Goal: Transaction & Acquisition: Download file/media

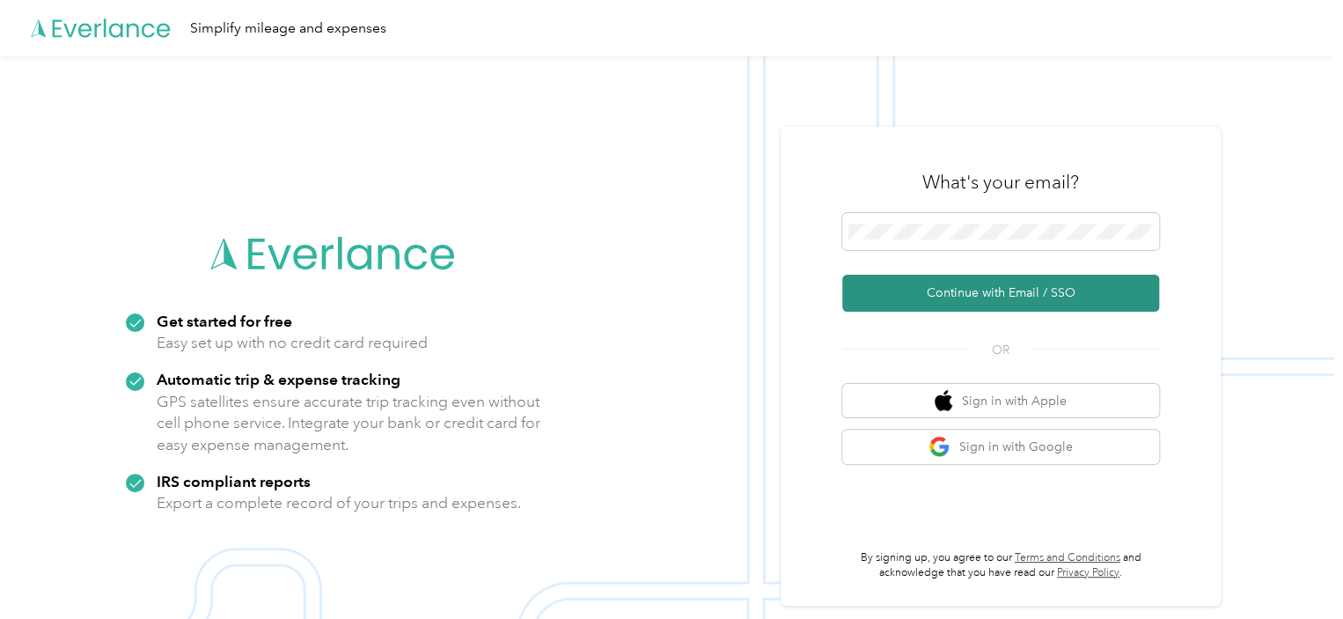
click at [933, 289] on button "Continue with Email / SSO" at bounding box center [1000, 293] width 317 height 37
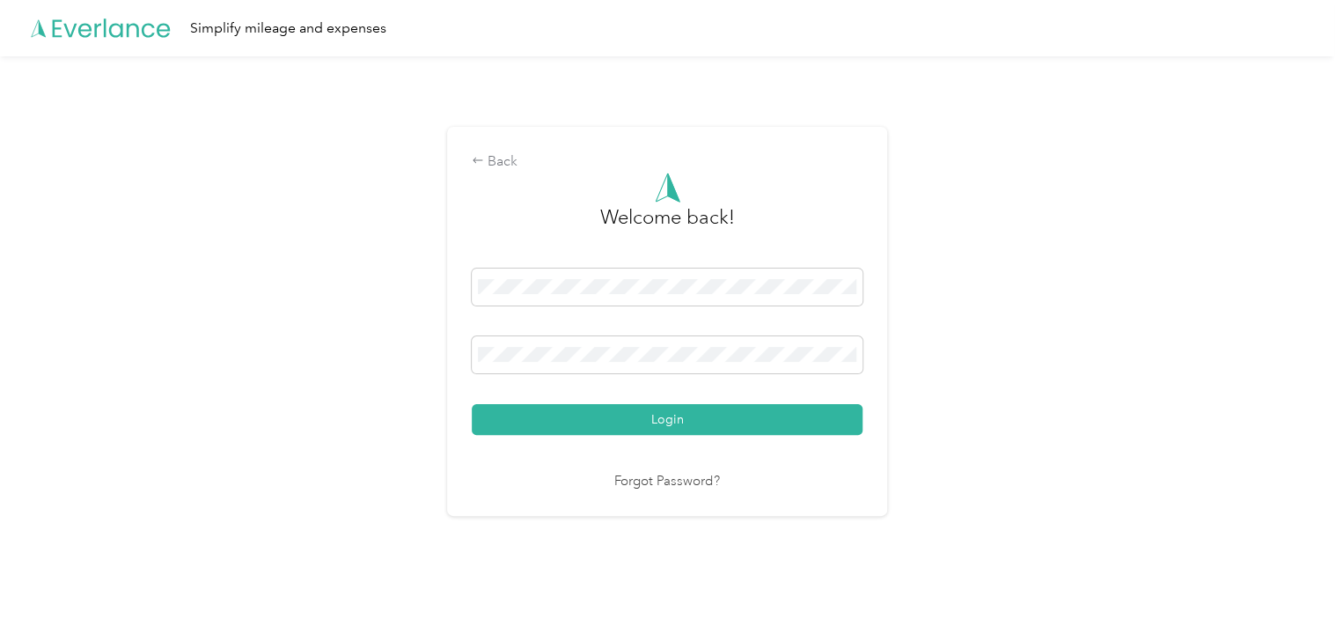
drag, startPoint x: 665, startPoint y: 423, endPoint x: 676, endPoint y: 395, distance: 30.1
click at [665, 422] on button "Login" at bounding box center [667, 419] width 391 height 31
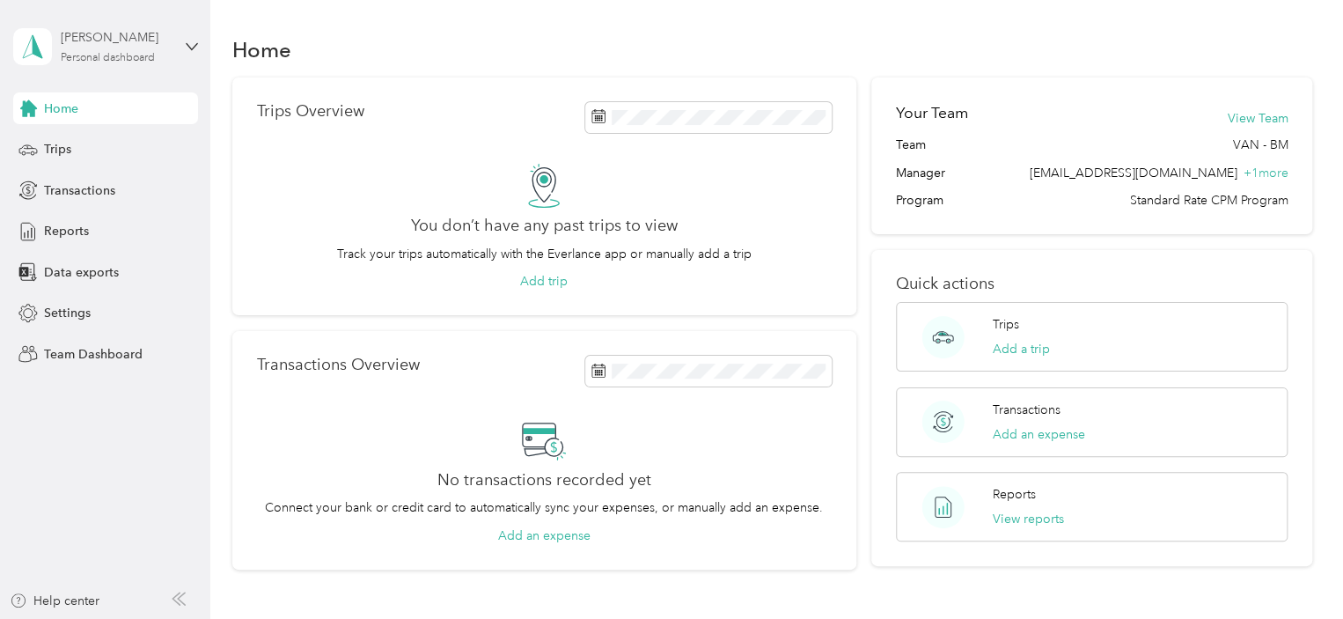
click at [111, 50] on div "[PERSON_NAME] Personal dashboard" at bounding box center [116, 45] width 110 height 35
click at [113, 147] on div "Team dashboard" at bounding box center [248, 144] width 445 height 31
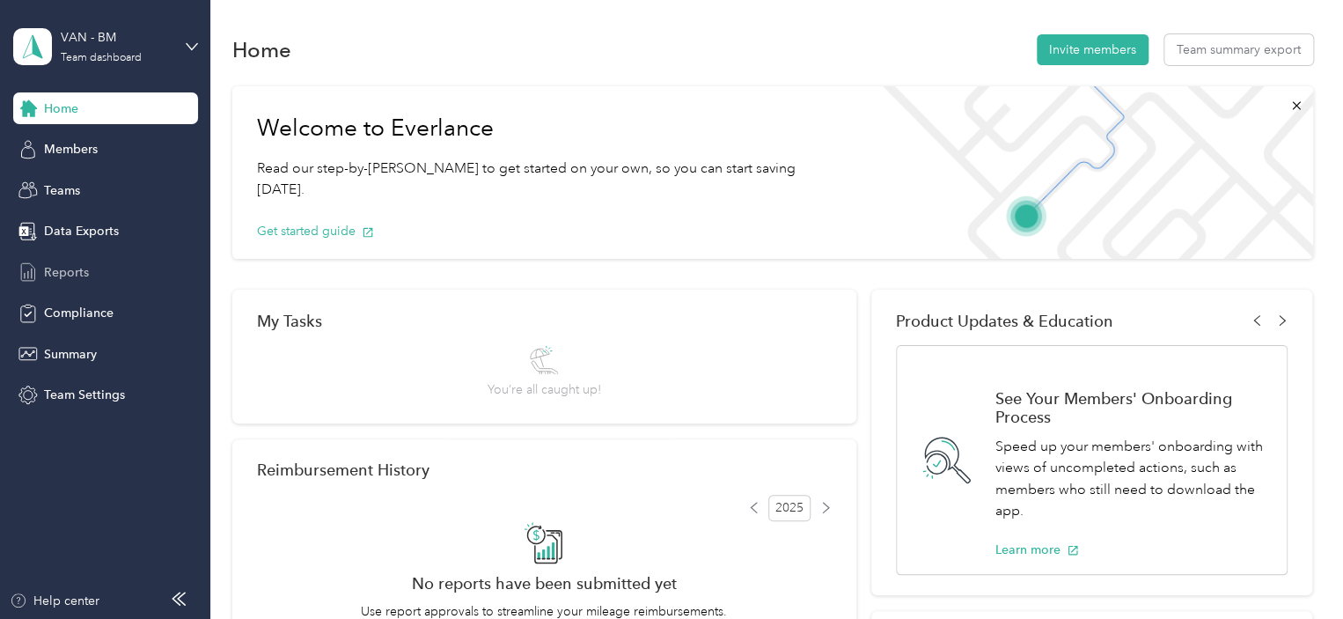
click at [70, 266] on span "Reports" at bounding box center [66, 272] width 45 height 18
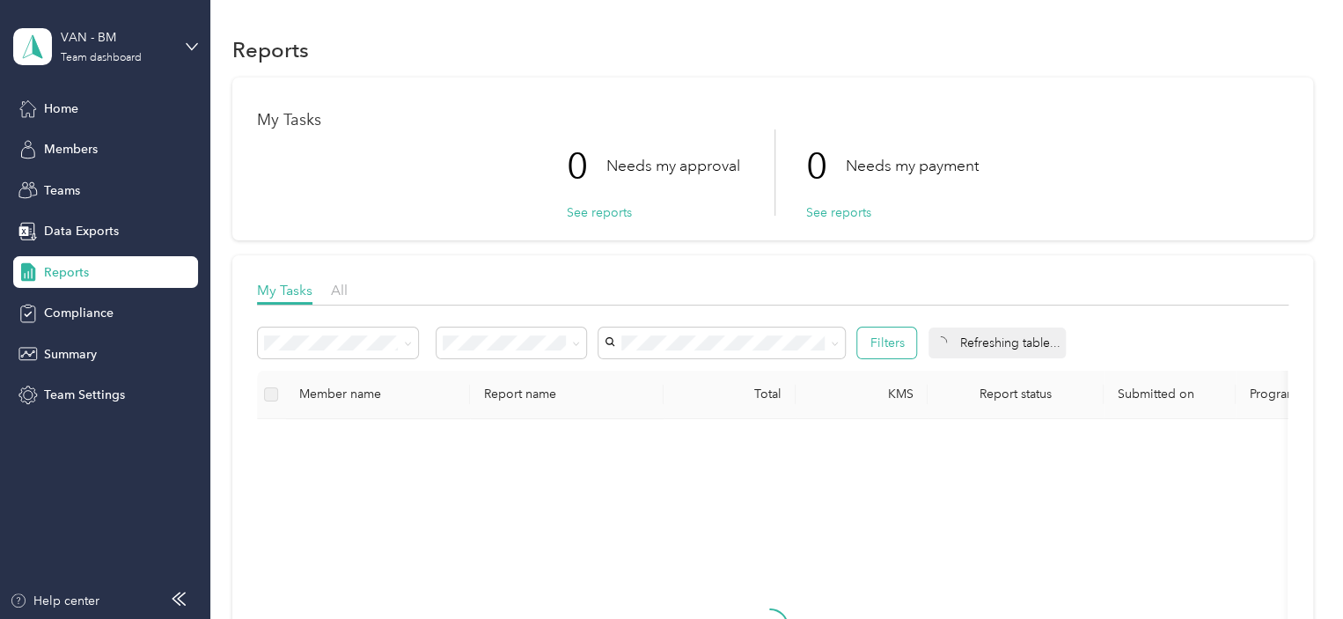
click at [873, 340] on button "Filters" at bounding box center [886, 342] width 59 height 31
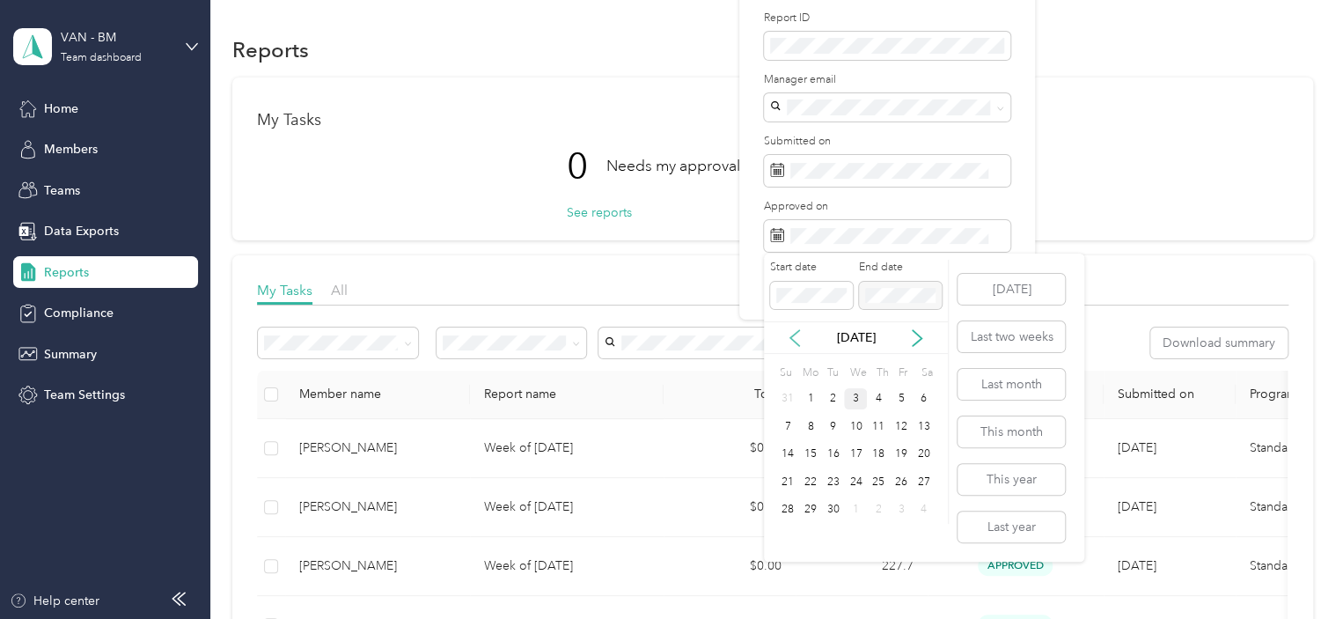
click at [792, 338] on icon at bounding box center [795, 338] width 18 height 18
click at [859, 507] on div "27" at bounding box center [855, 510] width 23 height 22
click at [916, 337] on icon at bounding box center [917, 338] width 18 height 18
drag, startPoint x: 855, startPoint y: 404, endPoint x: 859, endPoint y: 390, distance: 14.5
click at [855, 403] on div "3" at bounding box center [855, 399] width 23 height 22
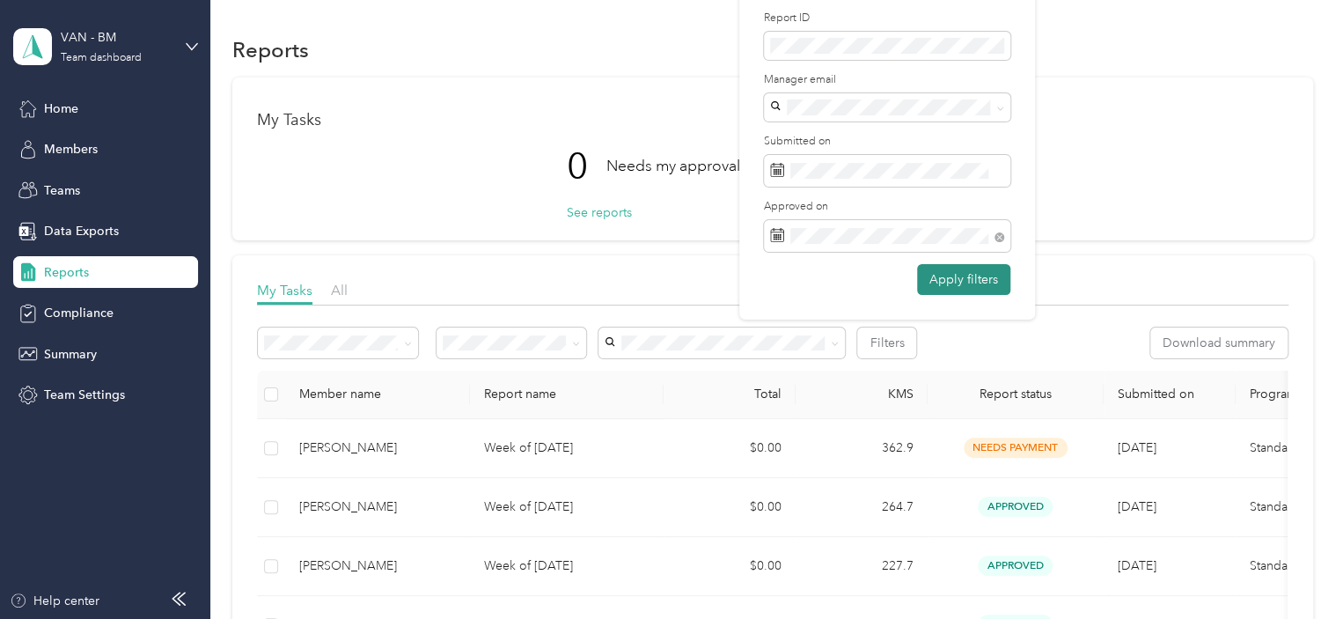
drag, startPoint x: 939, startPoint y: 267, endPoint x: 922, endPoint y: 281, distance: 21.9
click at [922, 281] on button "Apply filters" at bounding box center [963, 279] width 93 height 31
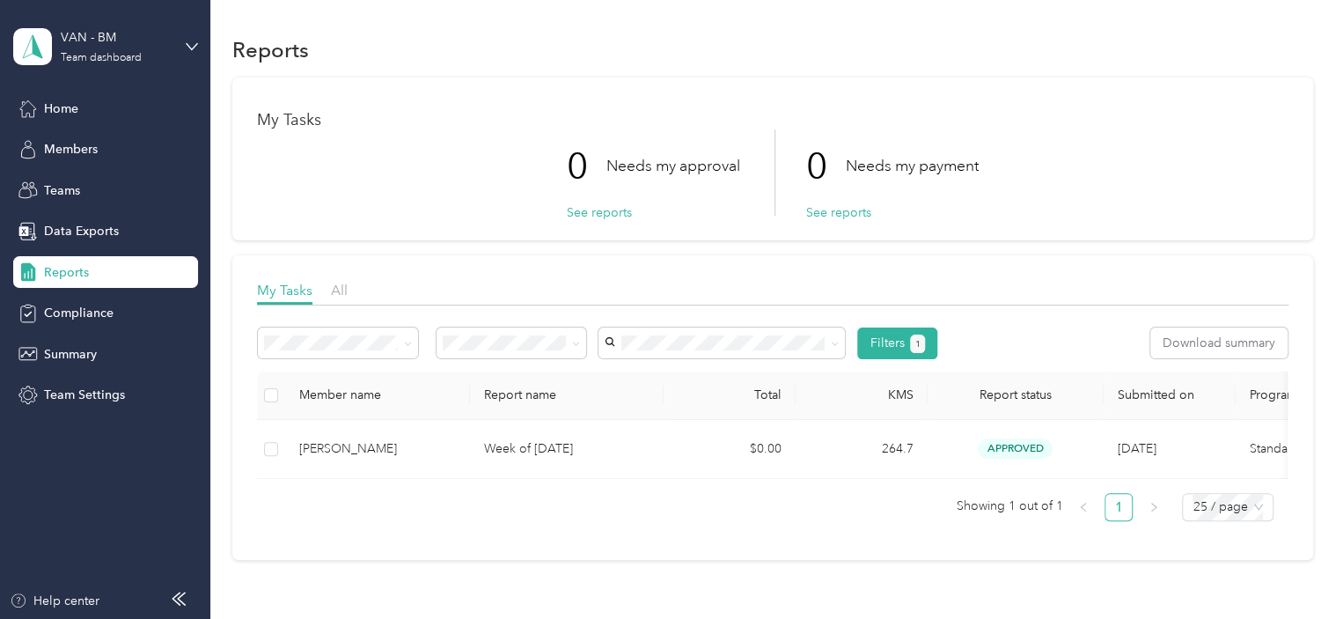
click at [349, 294] on div "My Tasks All" at bounding box center [772, 293] width 1031 height 26
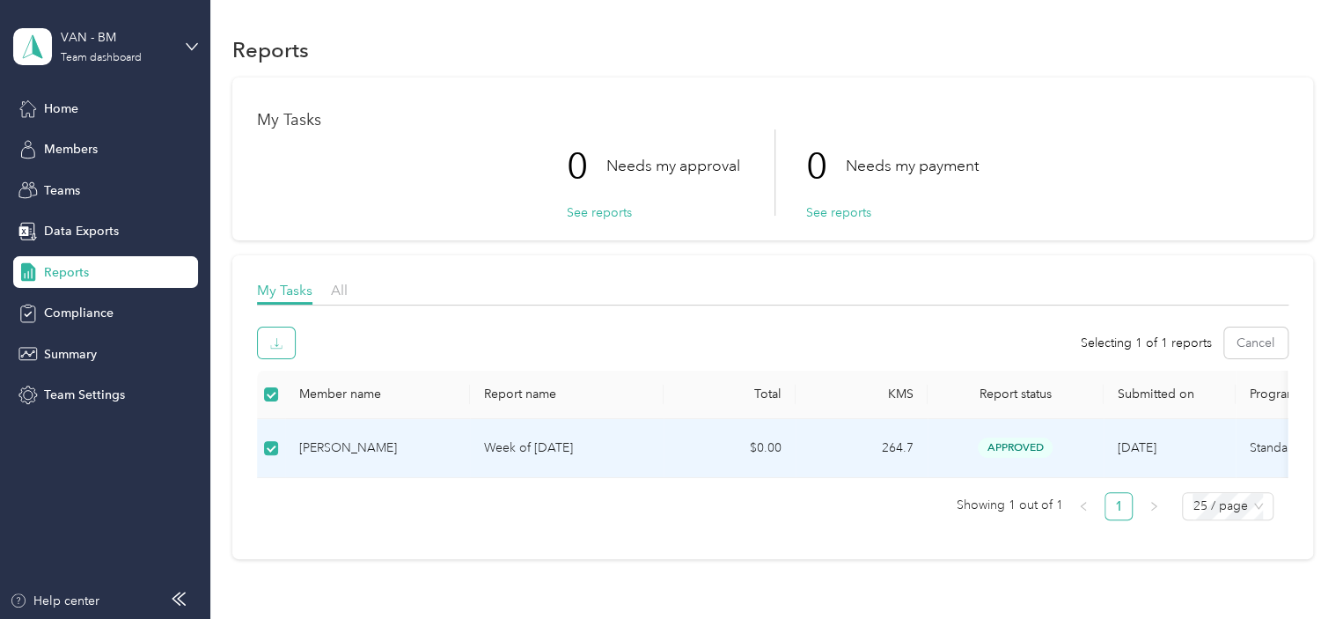
click at [282, 340] on button "button" at bounding box center [276, 342] width 37 height 31
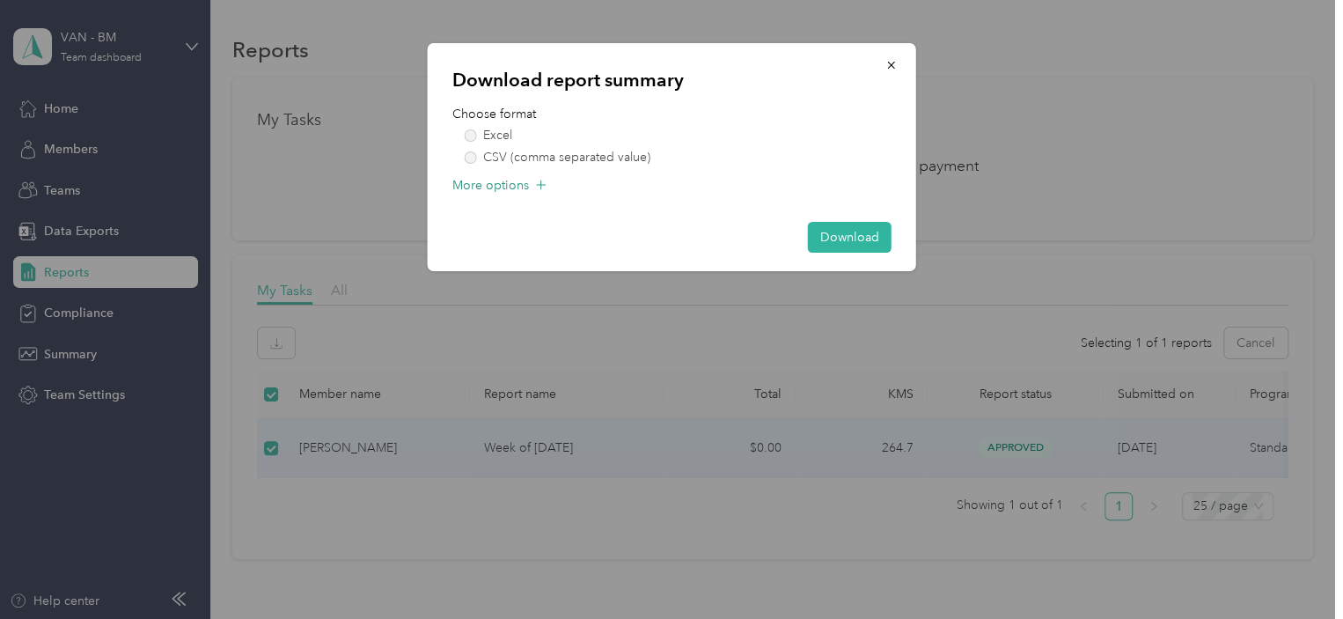
click at [511, 185] on span "More options" at bounding box center [490, 185] width 77 height 18
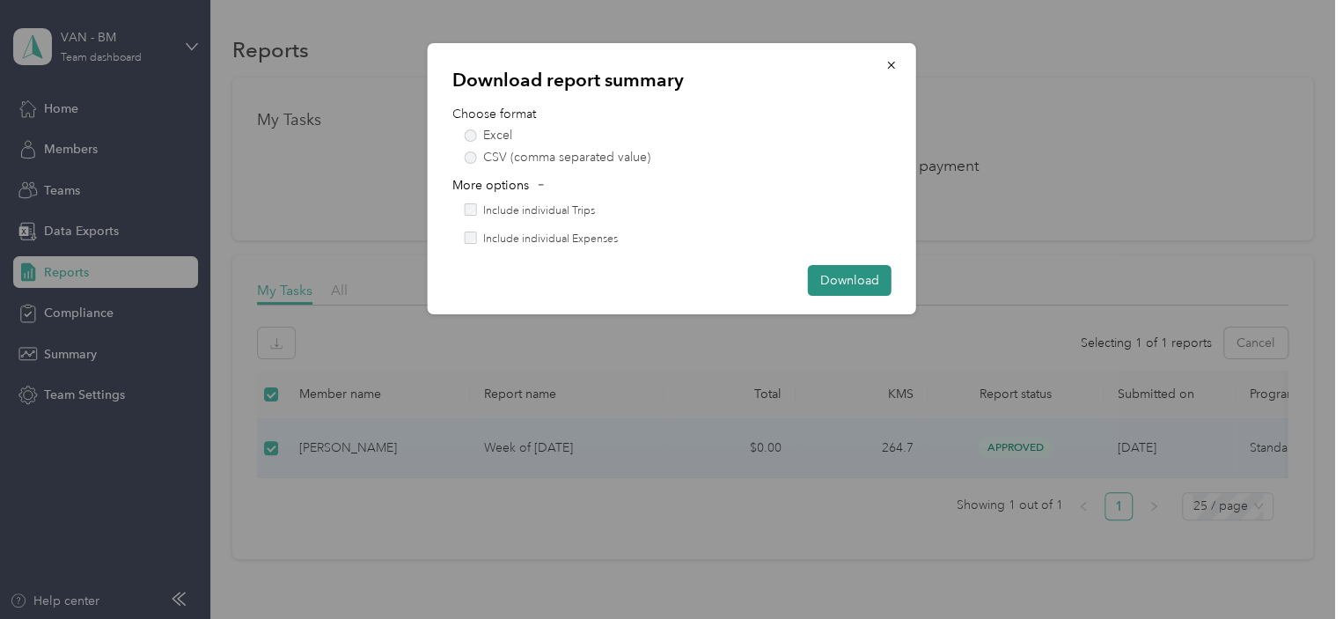
click at [824, 278] on button "Download" at bounding box center [850, 280] width 84 height 31
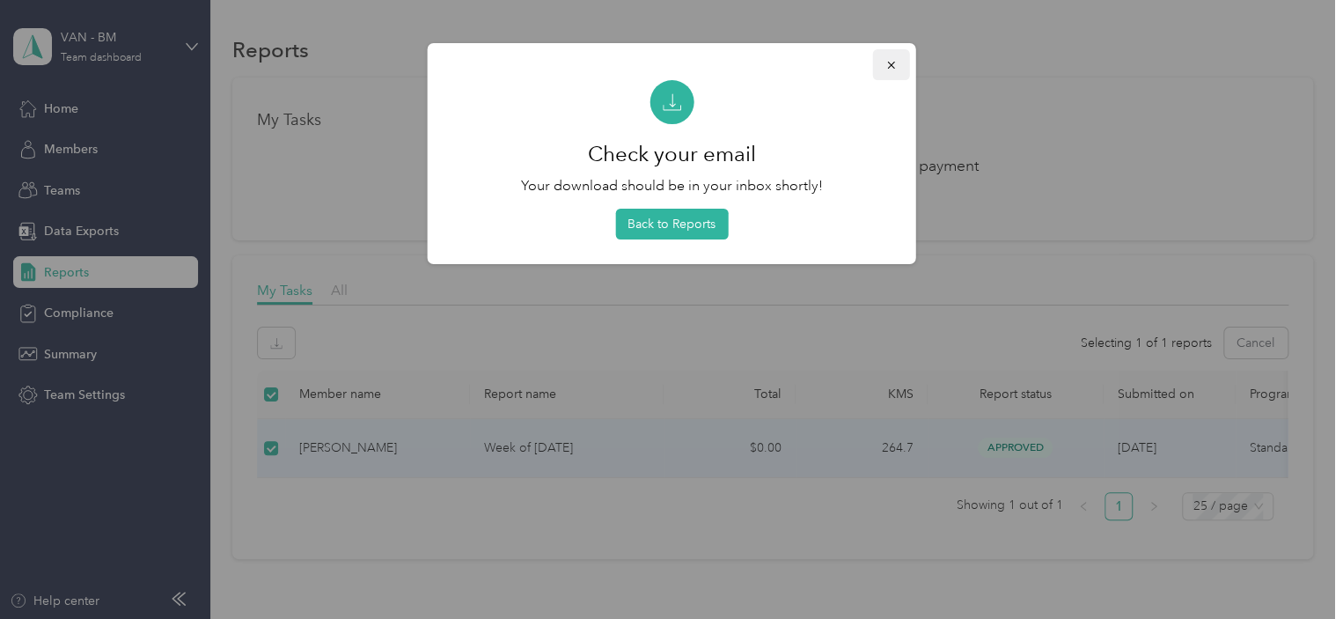
click at [891, 66] on icon "button" at bounding box center [891, 65] width 12 height 12
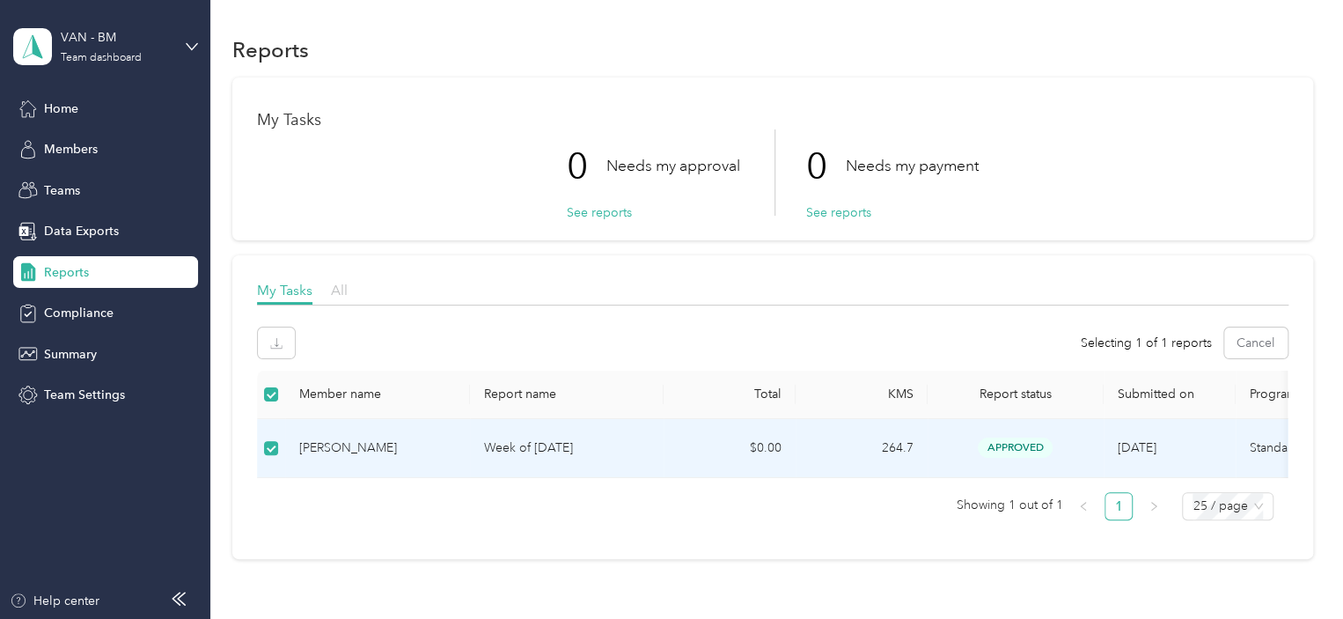
click at [335, 291] on span "All" at bounding box center [339, 290] width 17 height 17
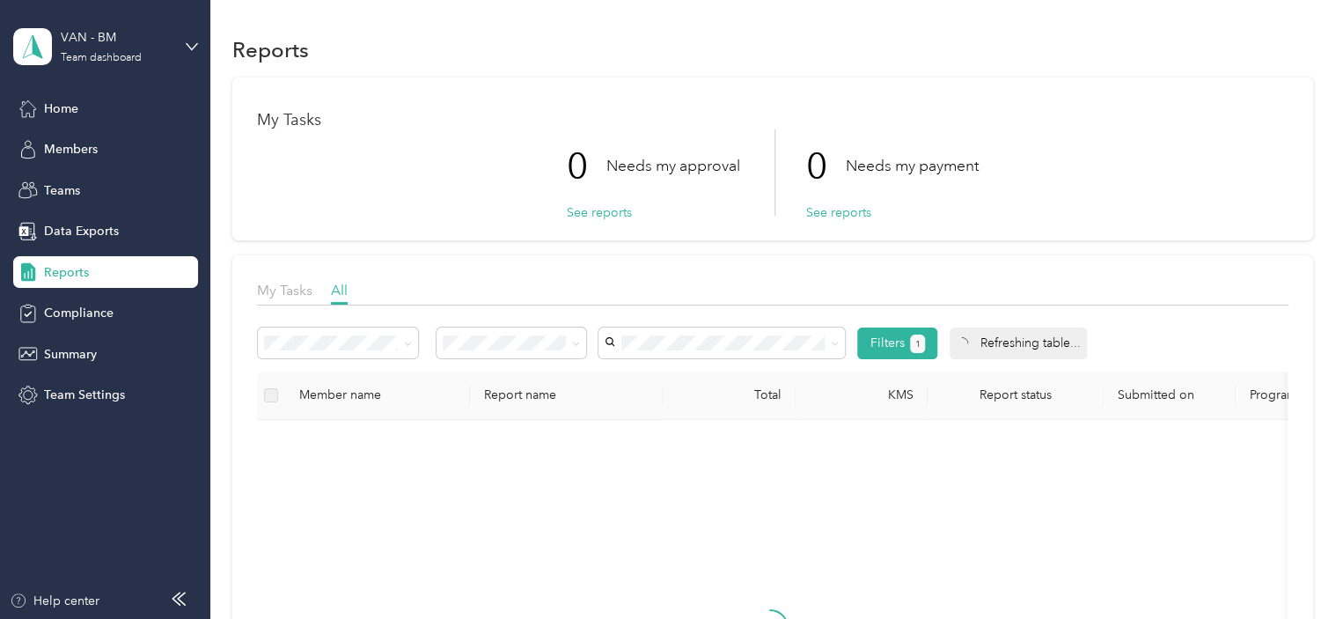
click at [273, 393] on label at bounding box center [271, 394] width 14 height 19
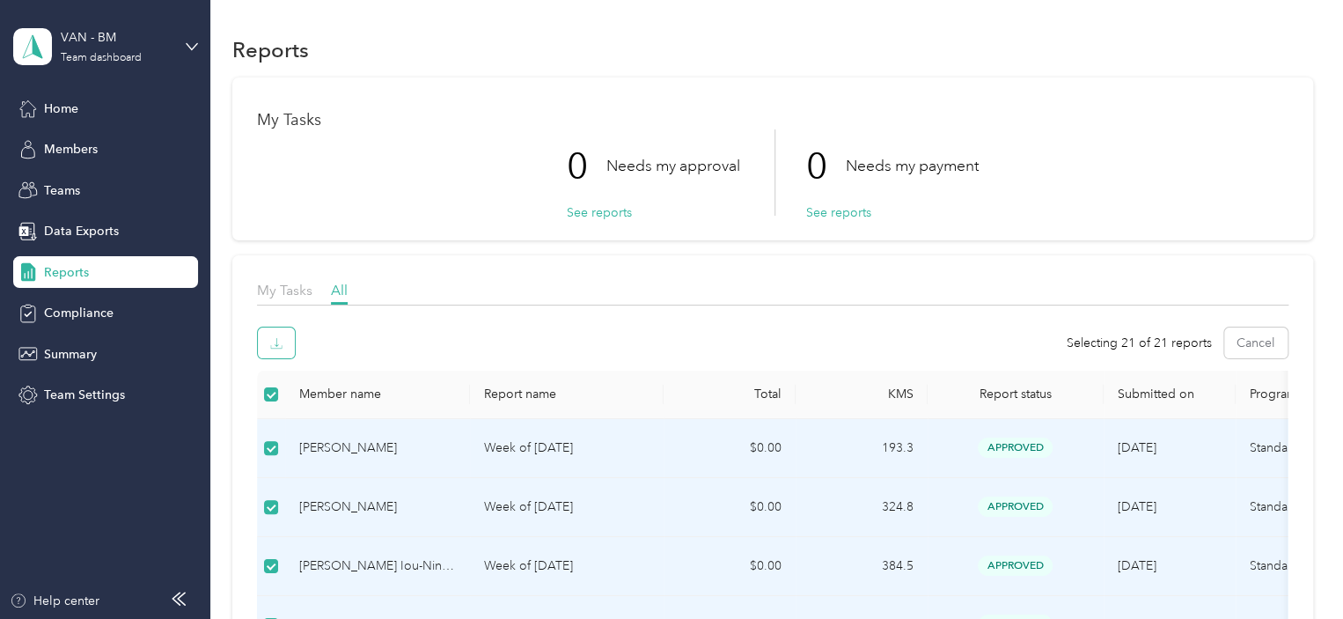
click at [276, 344] on icon "button" at bounding box center [277, 342] width 4 height 9
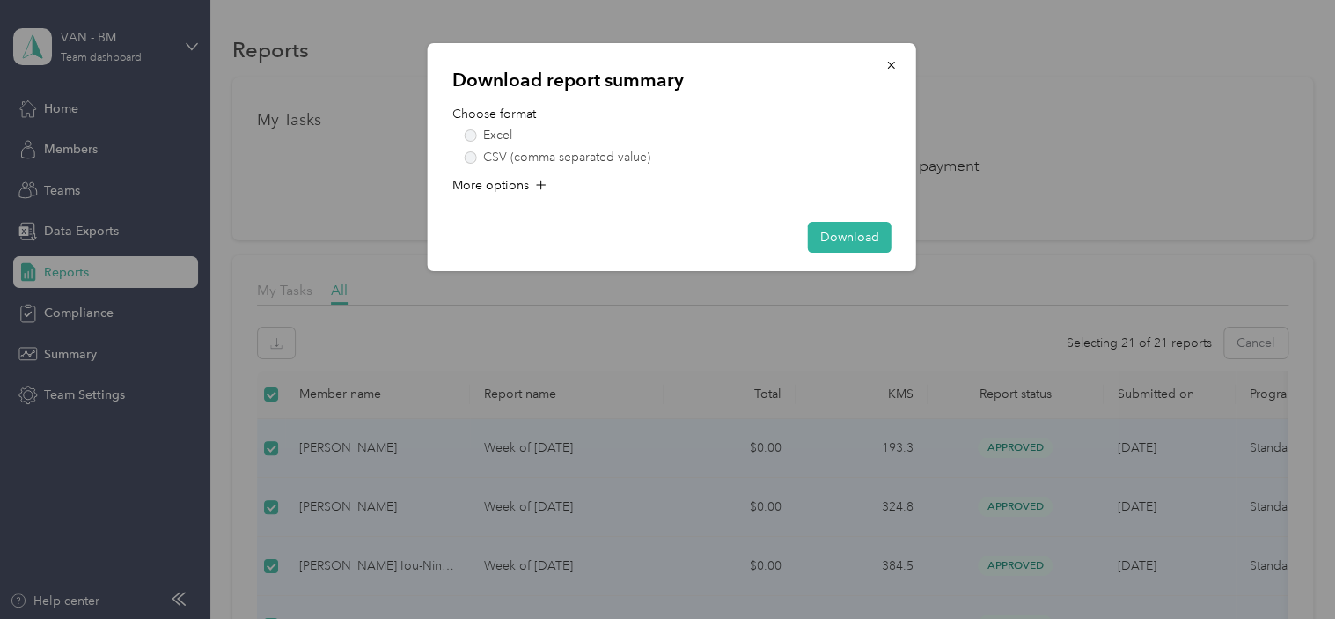
click at [482, 172] on form "Choose format Excel CSV (comma separated value) More options" at bounding box center [671, 154] width 439 height 99
click at [481, 184] on span "More options" at bounding box center [490, 185] width 77 height 18
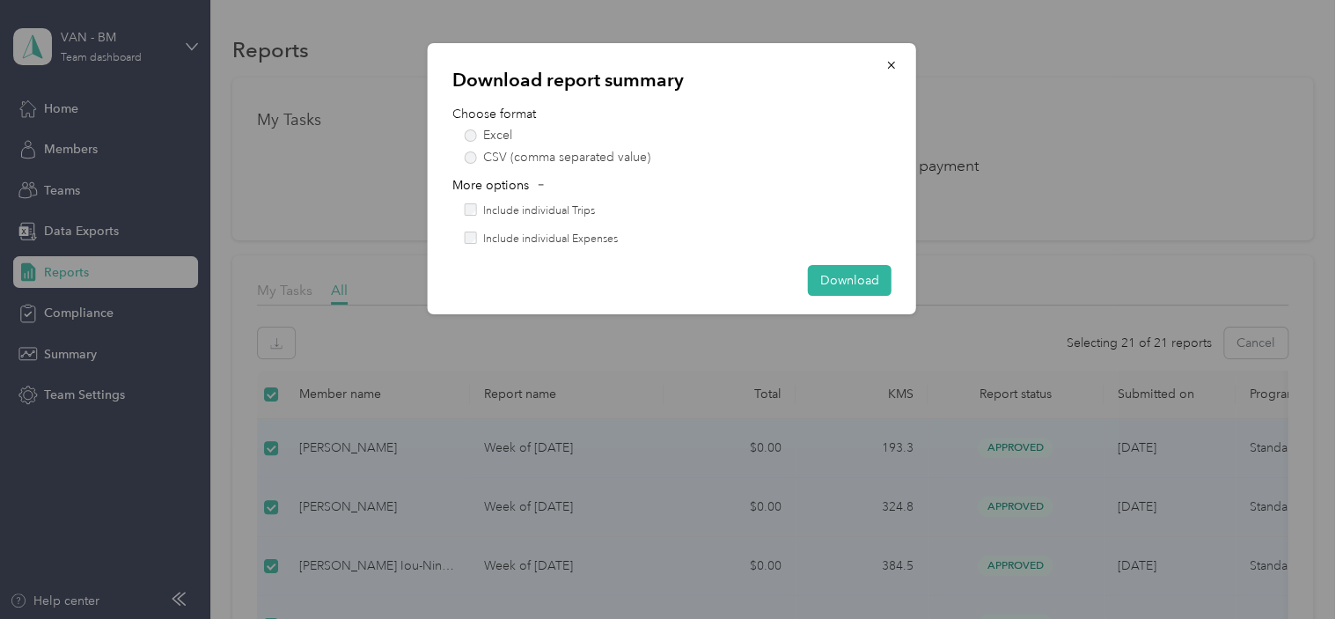
click at [488, 216] on label "Include individual Trips" at bounding box center [539, 211] width 112 height 16
click at [815, 291] on button "Download" at bounding box center [850, 280] width 84 height 31
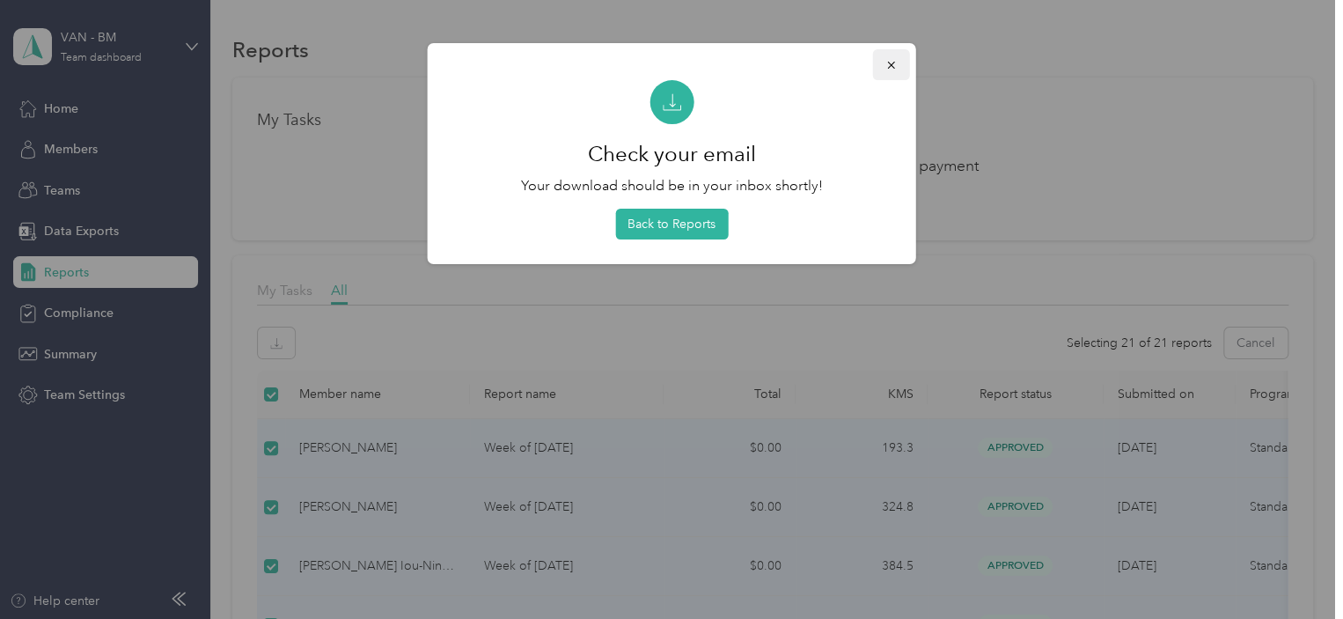
click at [891, 68] on icon "button" at bounding box center [891, 65] width 12 height 12
